Goal: Transaction & Acquisition: Purchase product/service

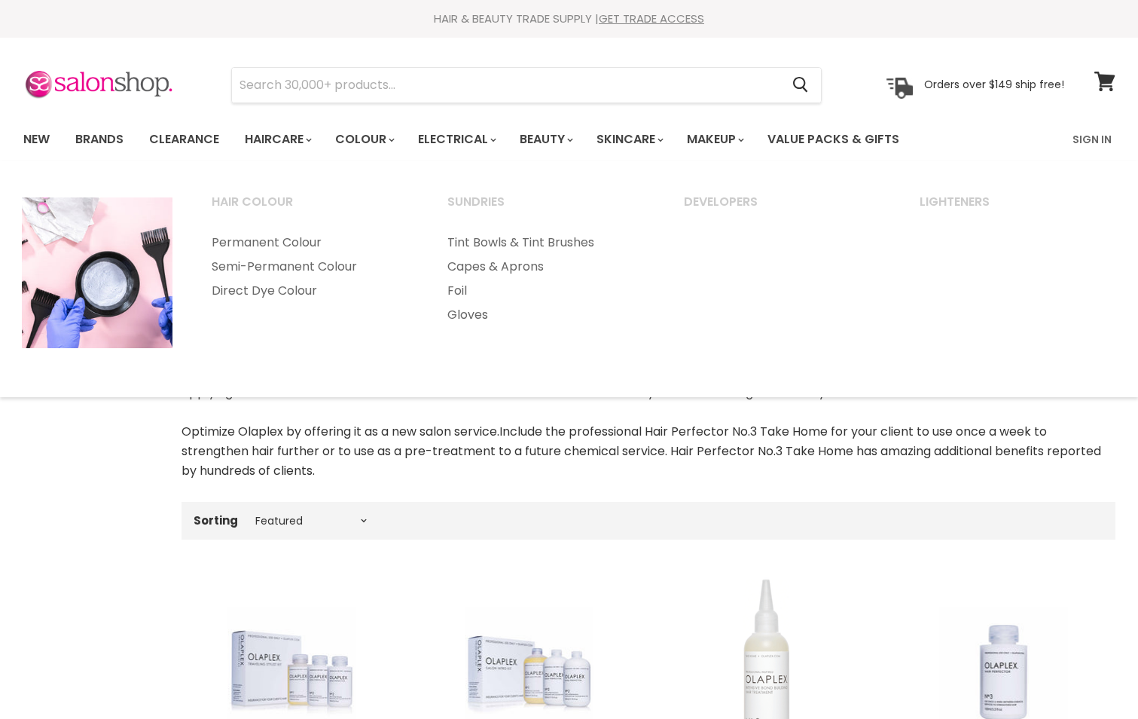
select select "manual"
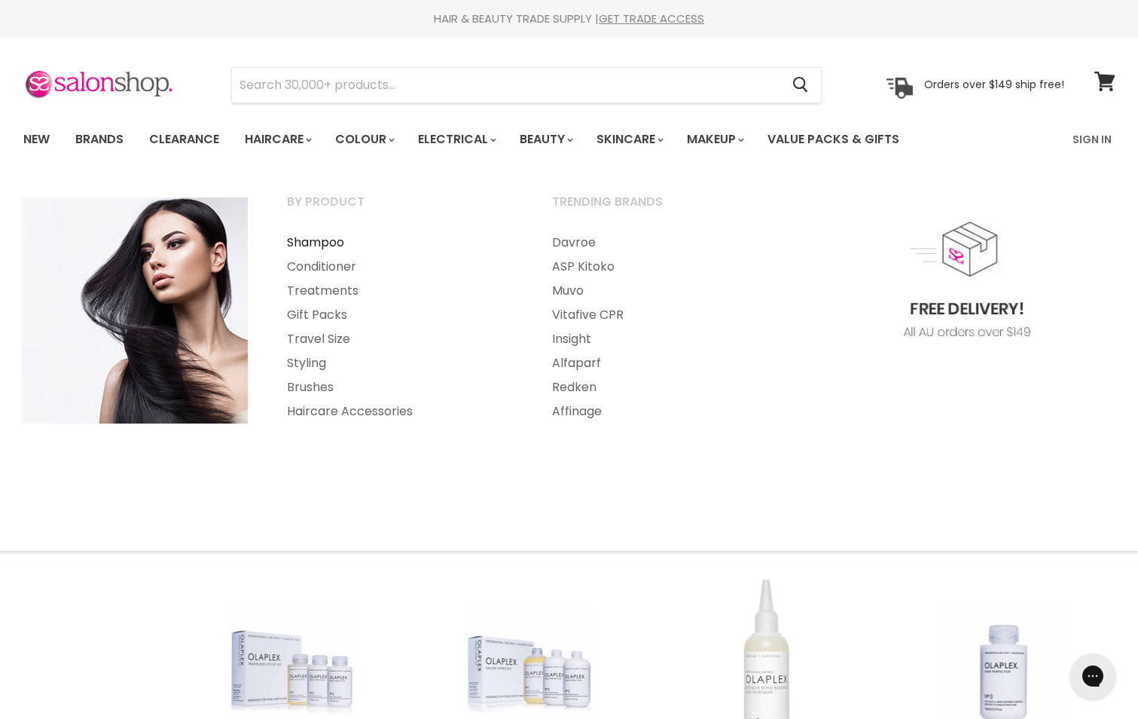
click at [321, 242] on link "Shampoo" at bounding box center [399, 242] width 262 height 24
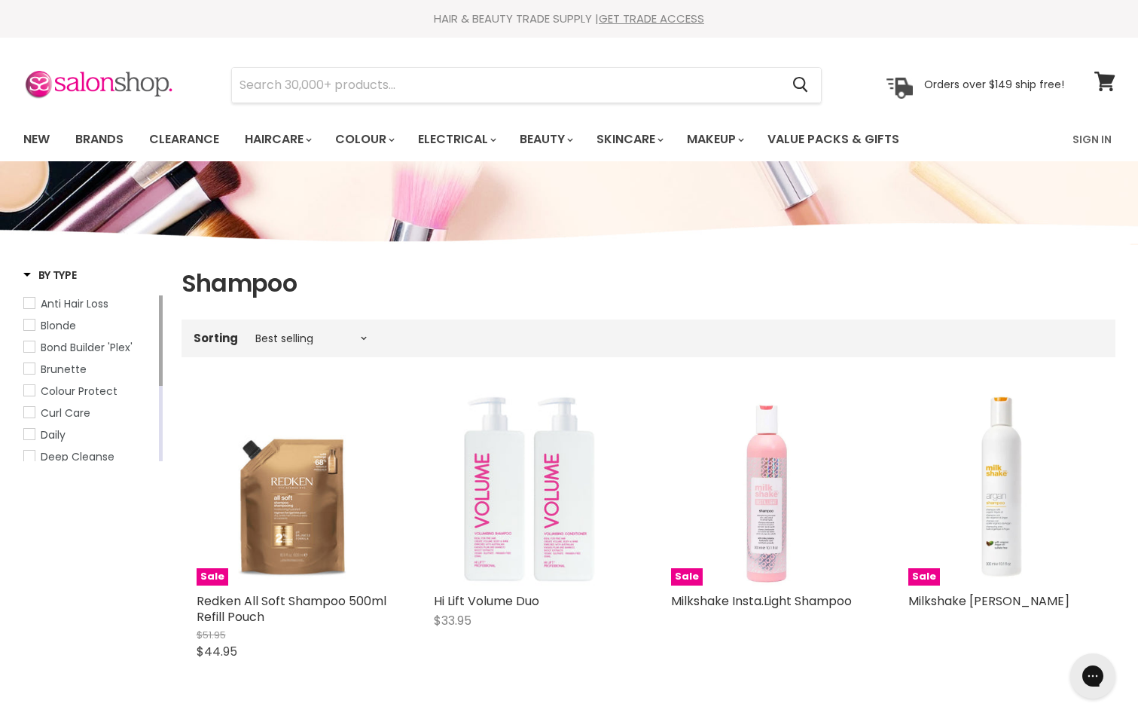
click at [26, 325] on span "Blonde" at bounding box center [29, 324] width 11 height 11
